Goal: Transaction & Acquisition: Purchase product/service

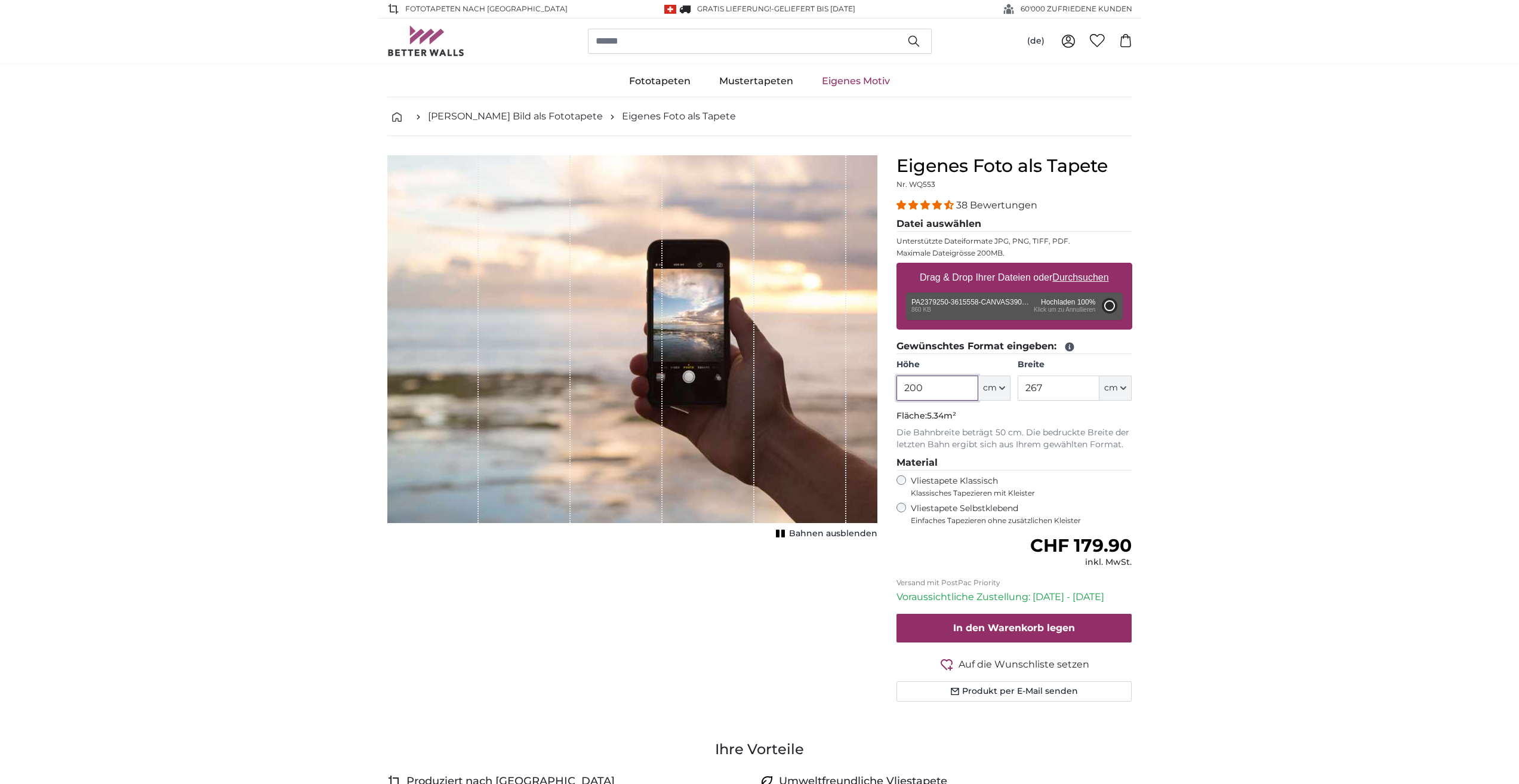
type input "146.7"
type input "110"
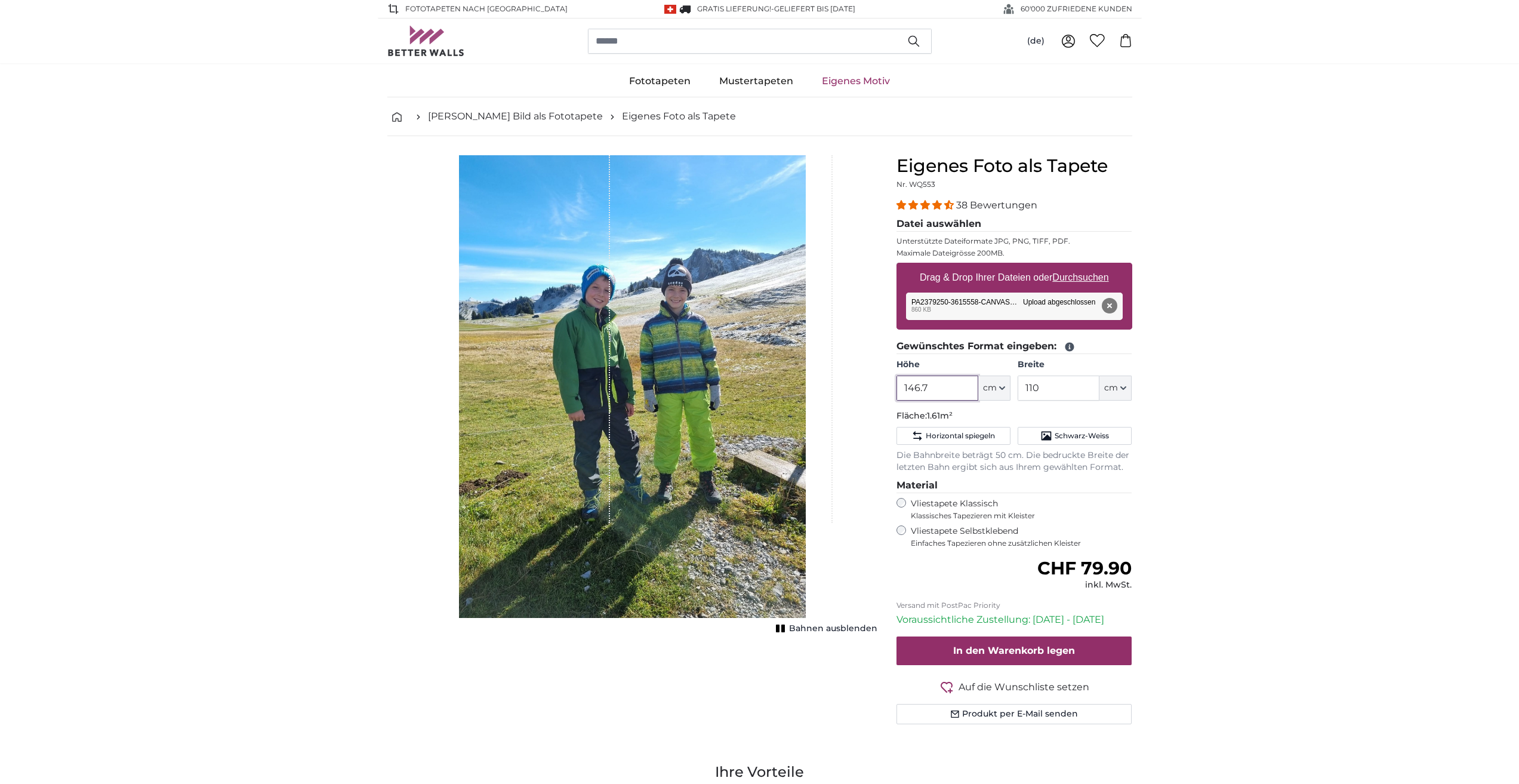
drag, startPoint x: 939, startPoint y: 387, endPoint x: 879, endPoint y: 386, distance: 60.0
click at [879, 386] on product-detail "Abbrechen Bild zuschneiden Bahnen ausblenden Eigenes Foto als Tapete Nr. WQ553 …" at bounding box center [760, 444] width 764 height 616
type input "200"
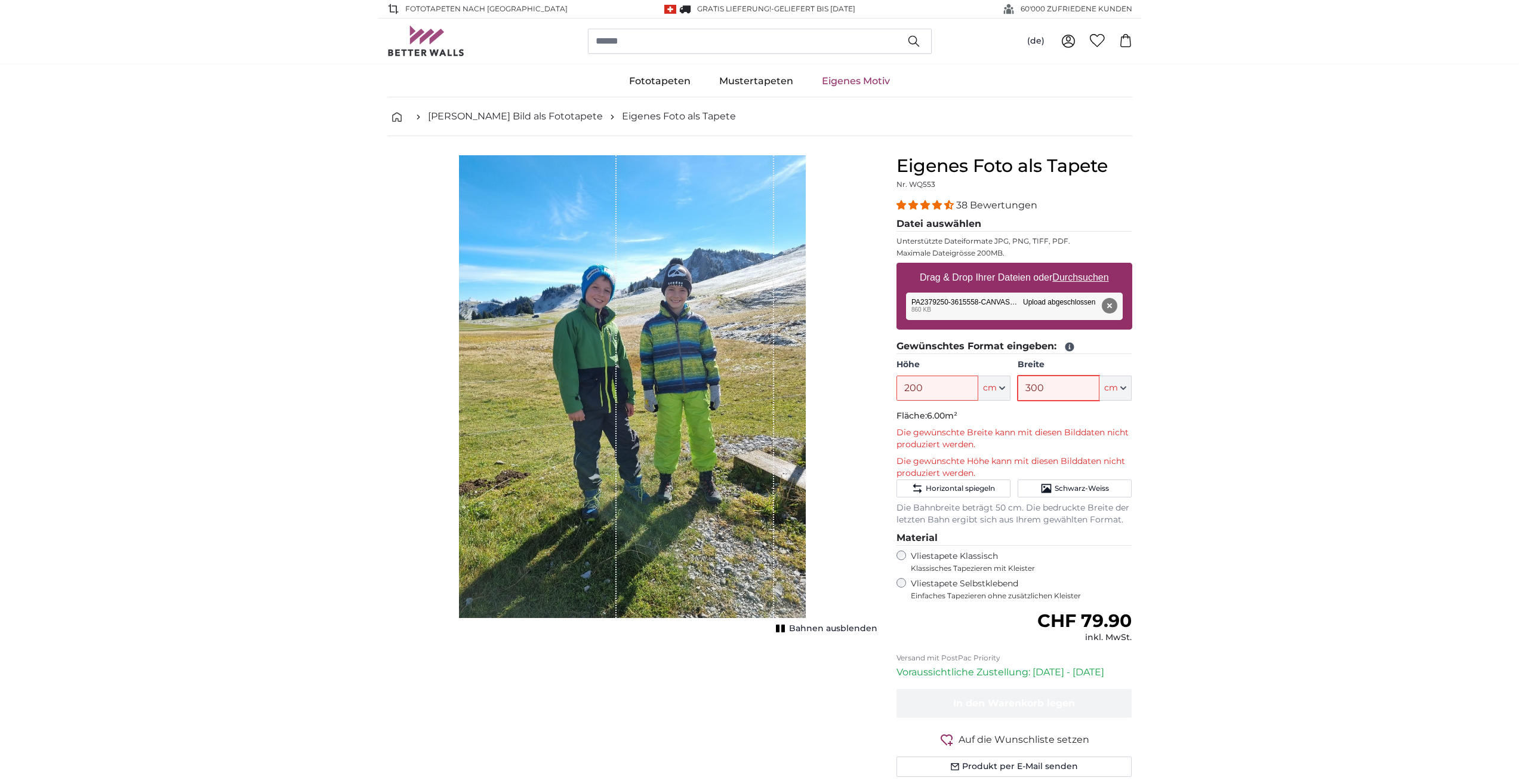
type input "300"
drag, startPoint x: 882, startPoint y: 388, endPoint x: 865, endPoint y: 390, distance: 17.1
click at [868, 388] on product-detail "Abbrechen Bild zuschneiden Bahnen ausblenden Eigenes Foto als Tapete Nr. WQ553 …" at bounding box center [760, 471] width 764 height 669
type input "300"
type input "200"
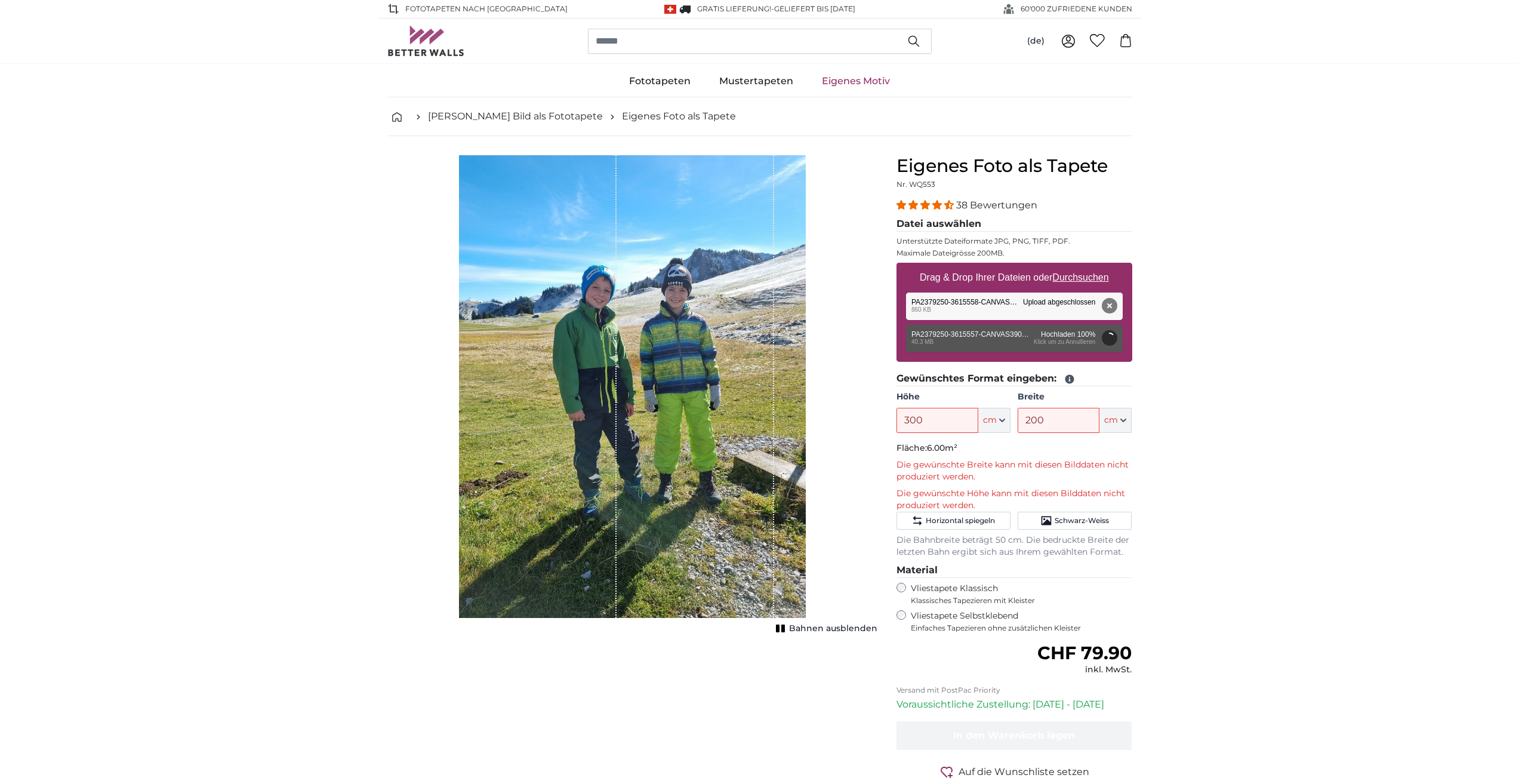
type input "200"
type input "300"
